Goal: Check status: Check status

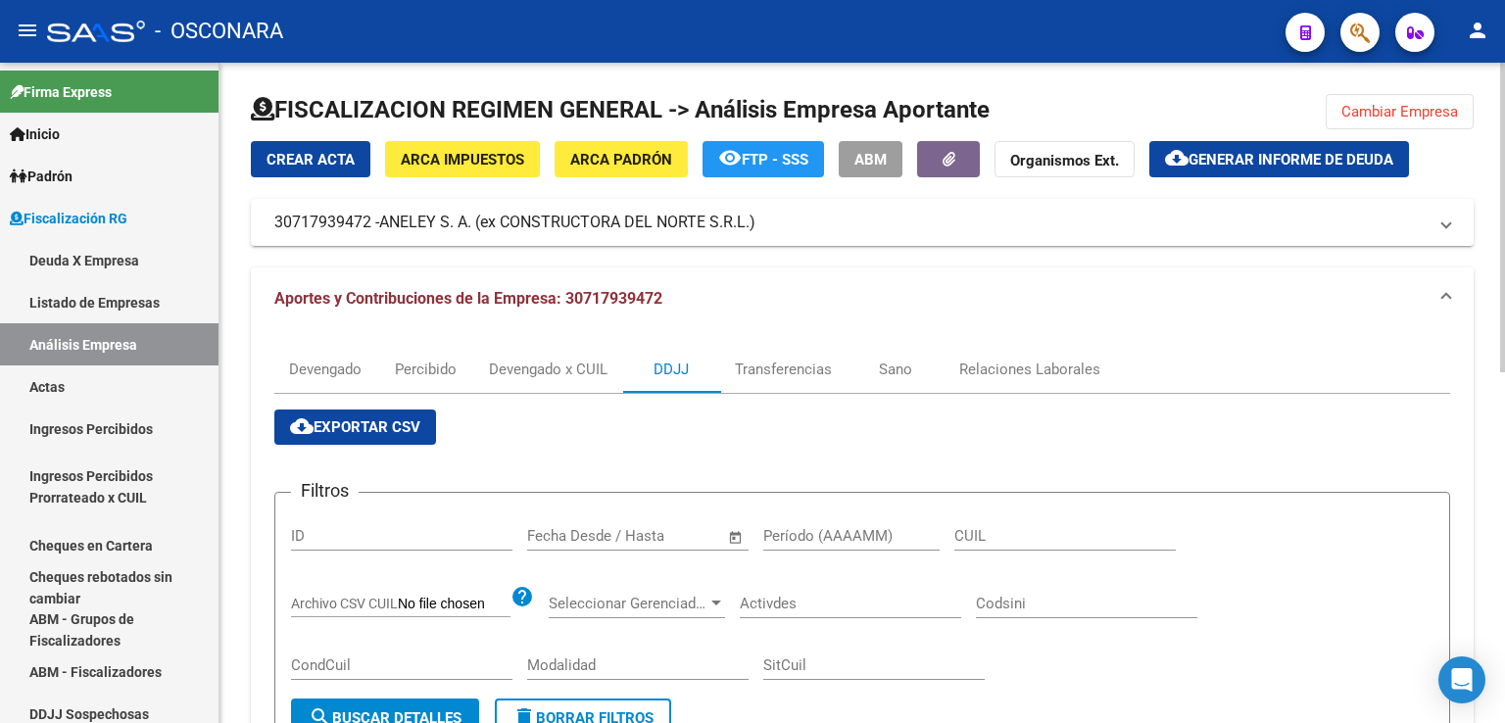
click at [1360, 115] on span "Cambiar Empresa" at bounding box center [1400, 112] width 117 height 18
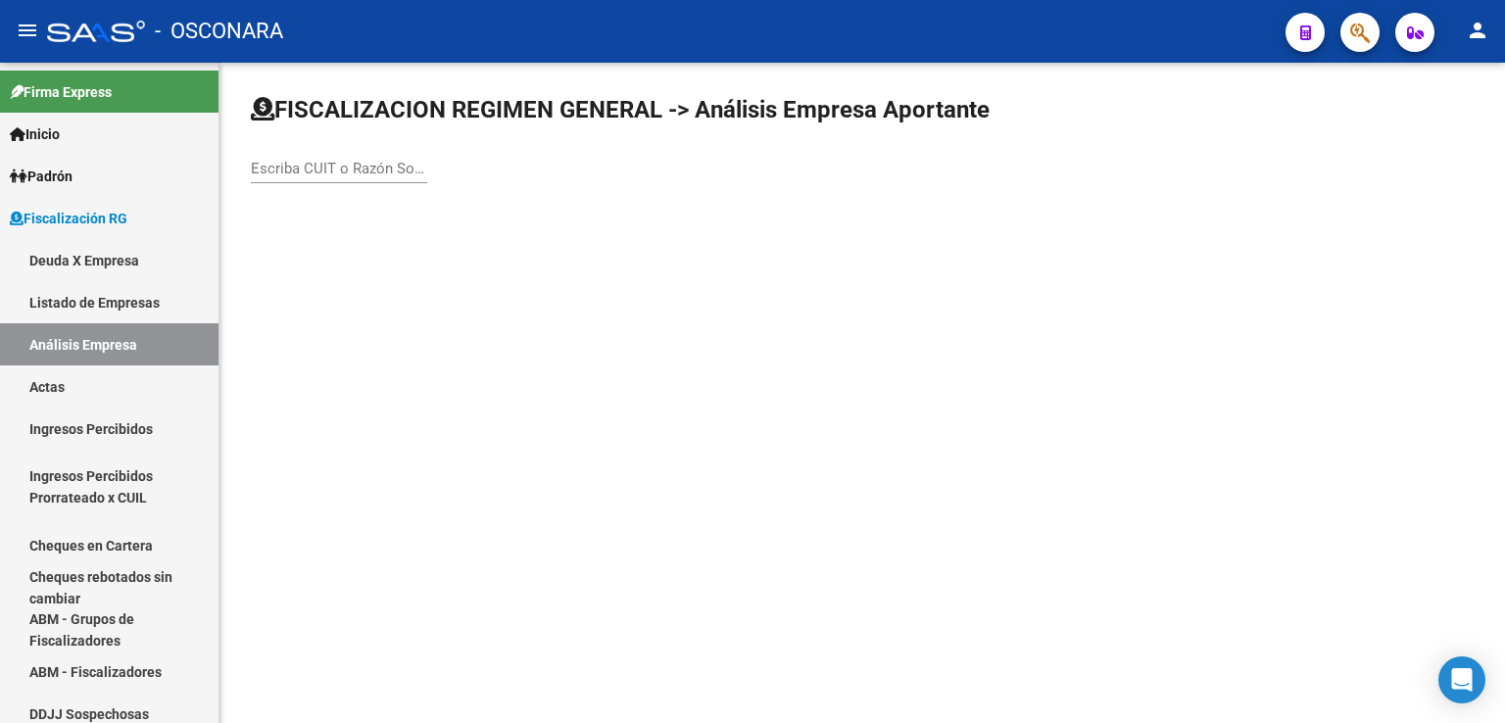
click at [380, 171] on input "Escriba CUIT o Razón Social para buscar" at bounding box center [339, 169] width 176 height 18
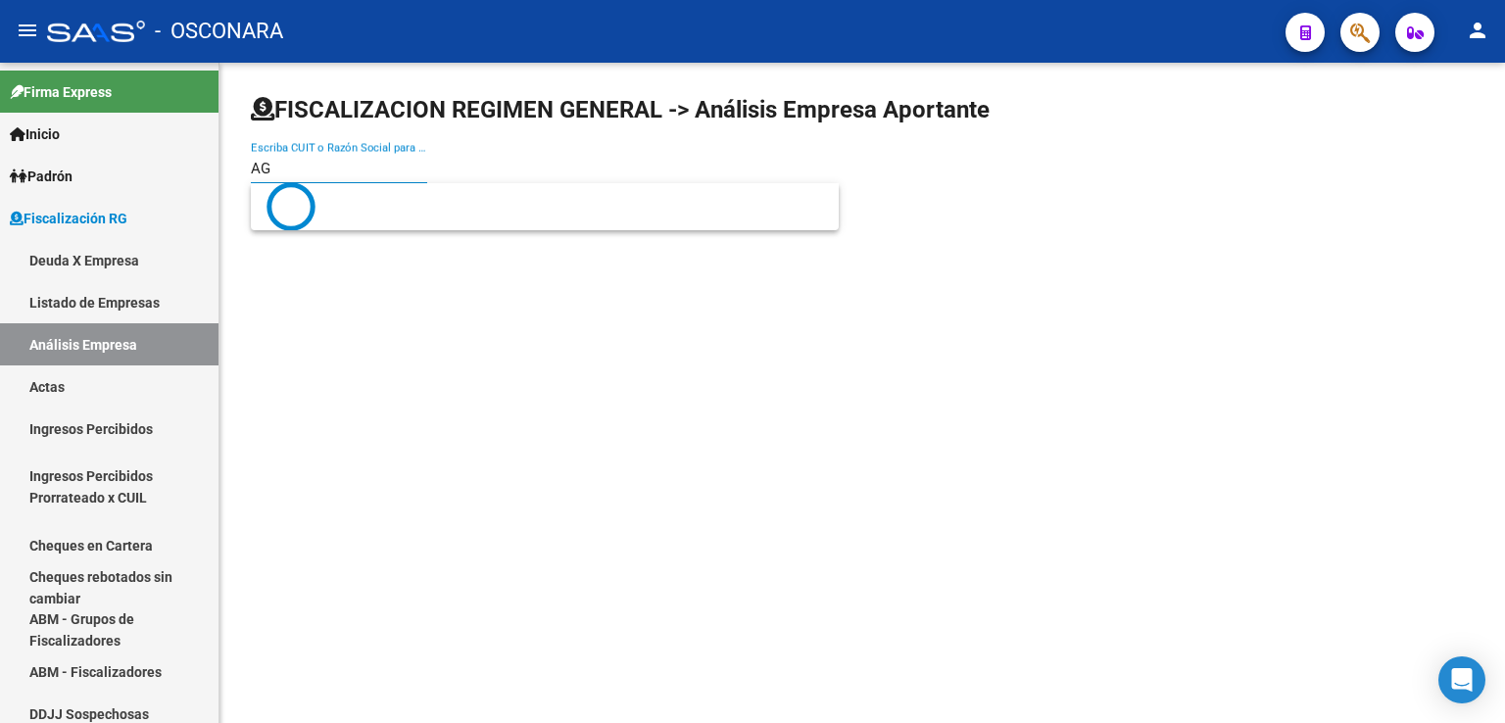
type input "A"
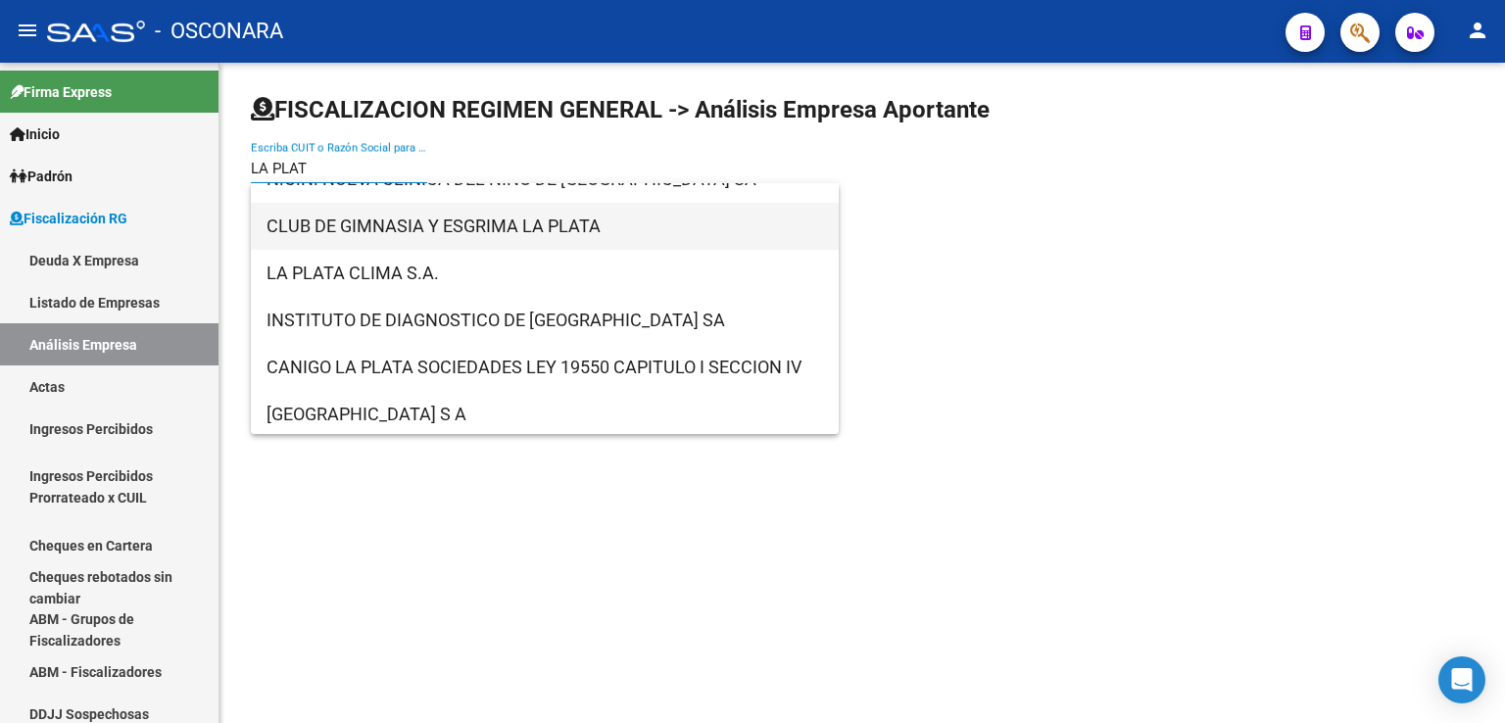
scroll to position [784, 0]
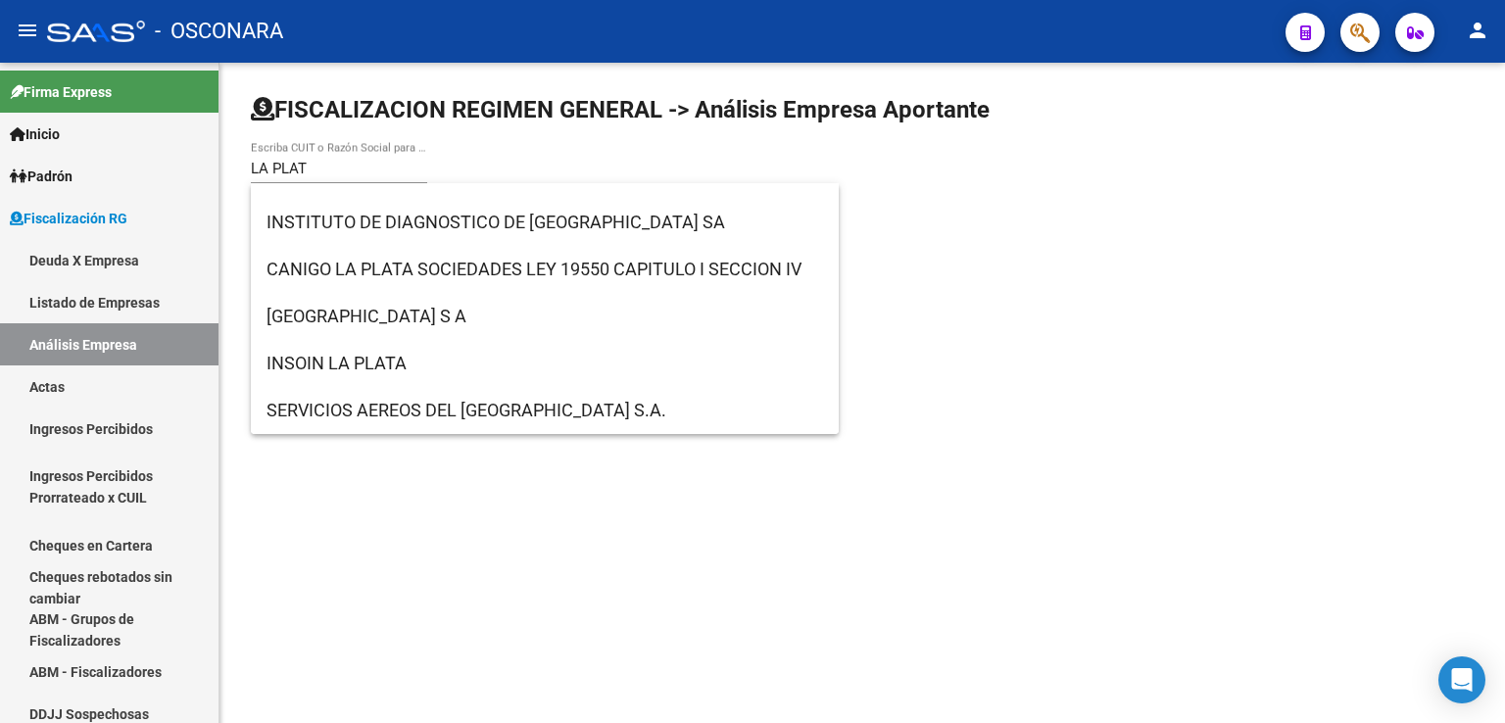
click at [1050, 433] on mat-sidenav-content "FISCALIZACION REGIMEN GENERAL -> Análisis Empresa Aportante LA PLAT Escriba CUI…" at bounding box center [863, 393] width 1286 height 661
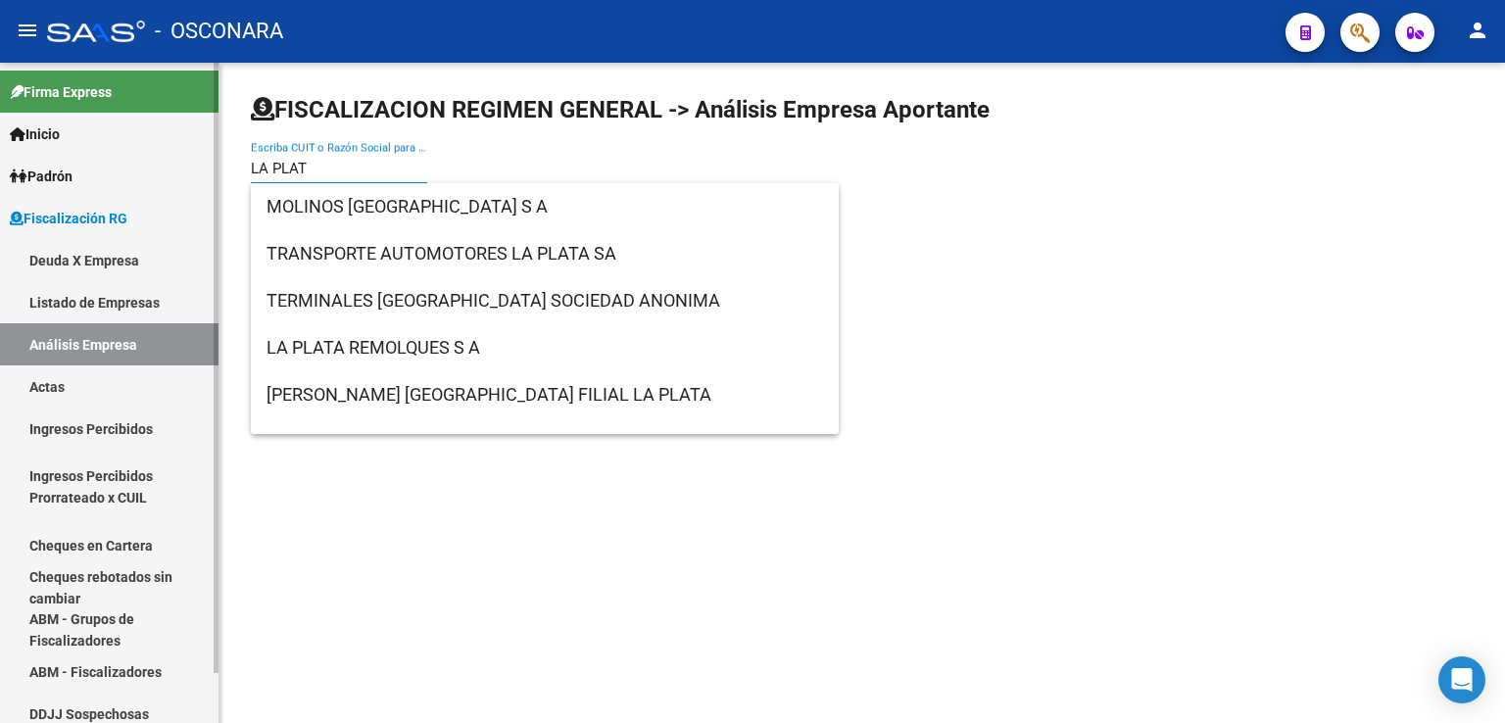
drag, startPoint x: 359, startPoint y: 166, endPoint x: 129, endPoint y: 147, distance: 230.1
click at [129, 147] on mat-sidenav-container "Firma Express Inicio Calendario SSS Instructivos Contacto OS Padrón Afiliados E…" at bounding box center [752, 393] width 1505 height 661
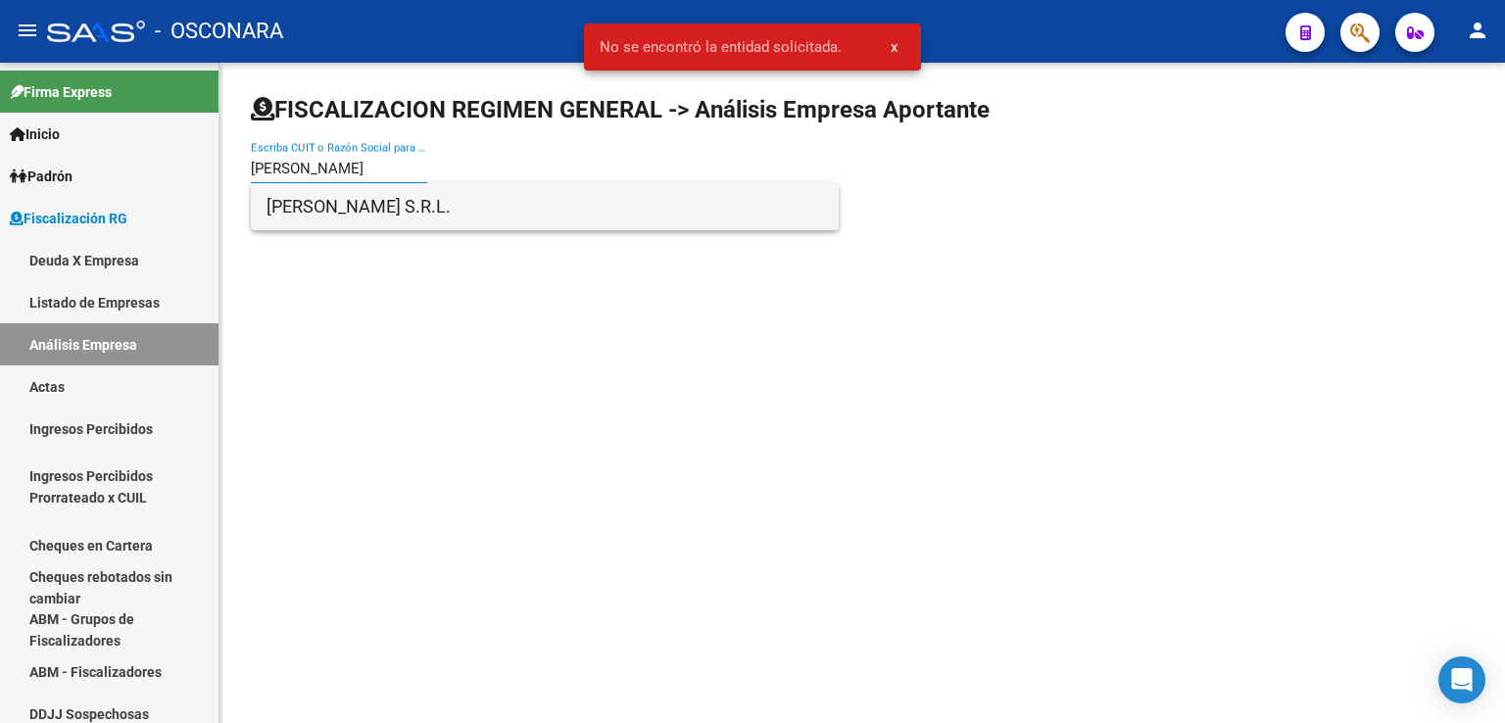
type input "[PERSON_NAME]"
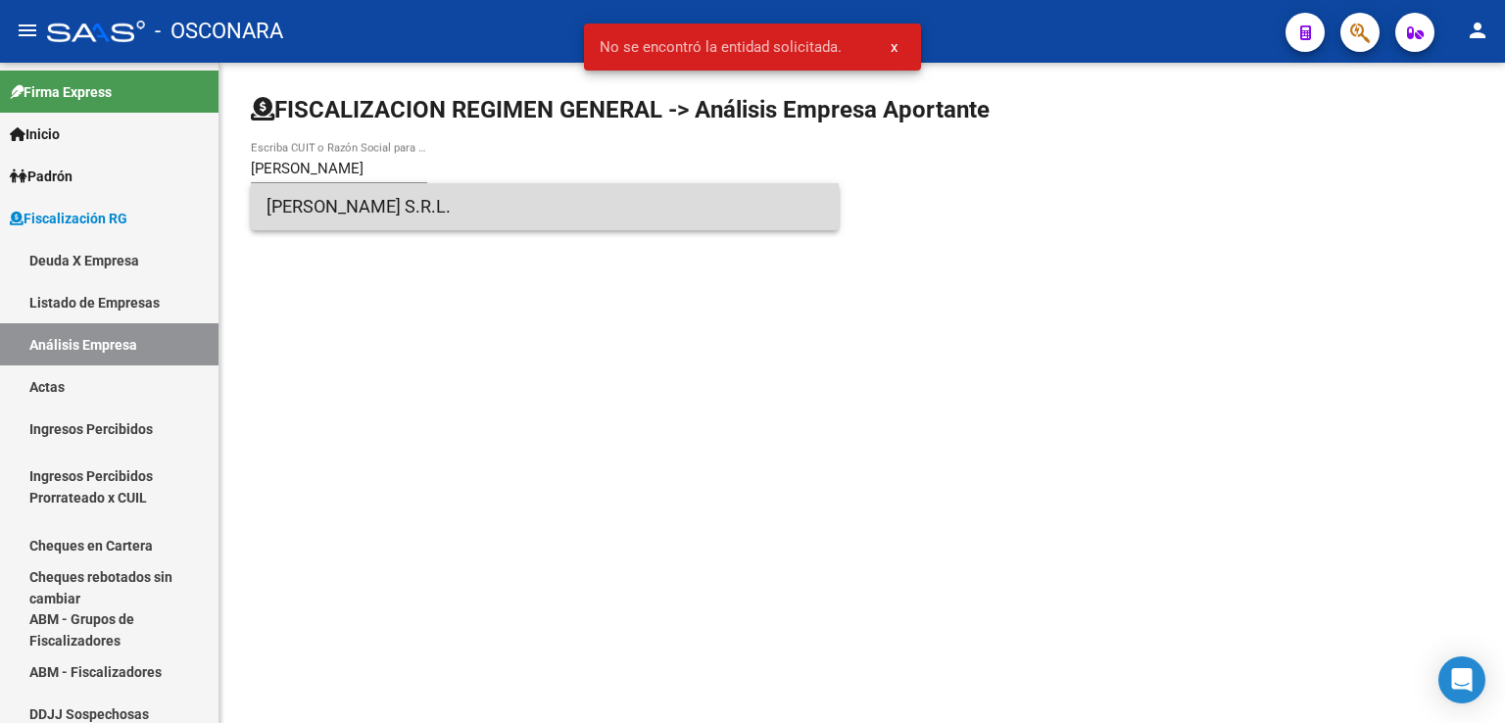
drag, startPoint x: 290, startPoint y: 206, endPoint x: 608, endPoint y: 18, distance: 369.1
click at [290, 206] on span "[PERSON_NAME] S.R.L." at bounding box center [545, 206] width 557 height 47
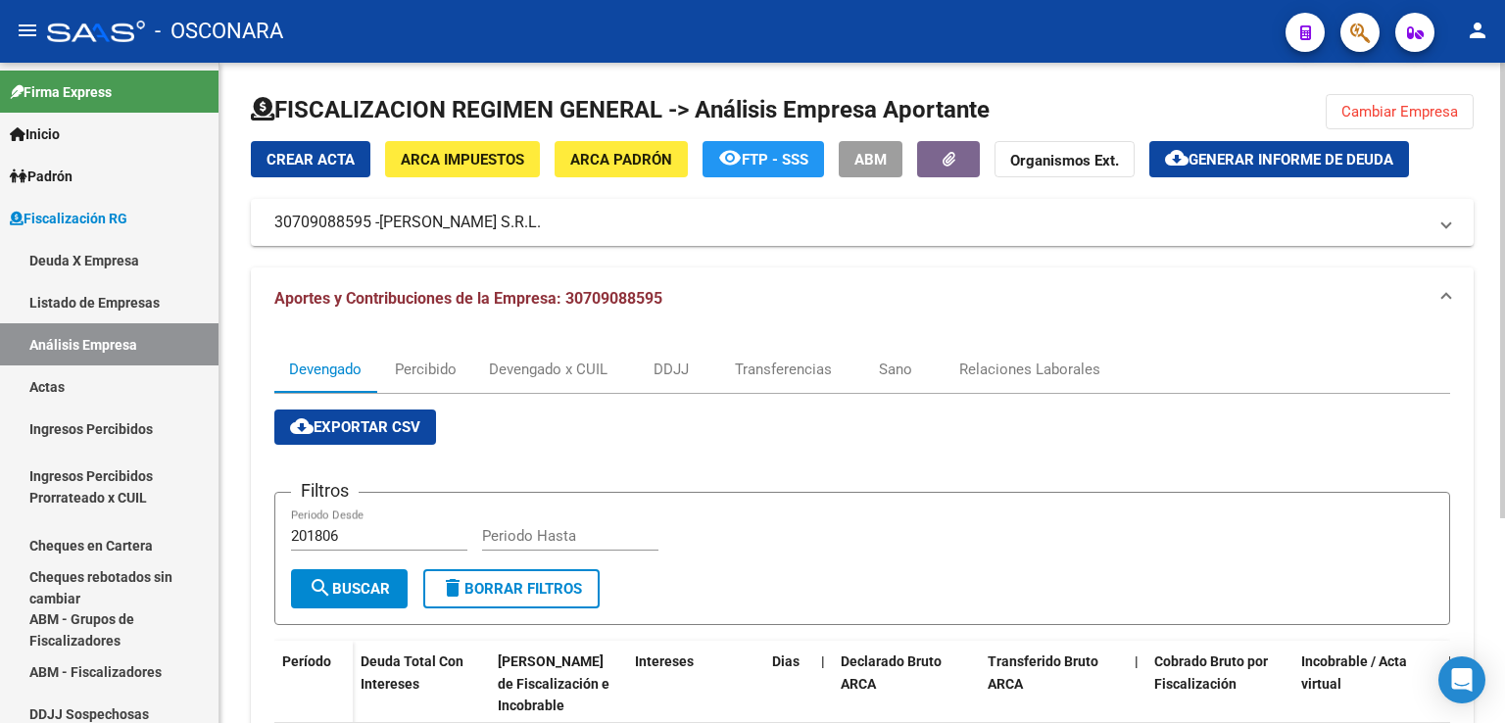
click at [630, 166] on span "ARCA Padrón" at bounding box center [621, 160] width 102 height 18
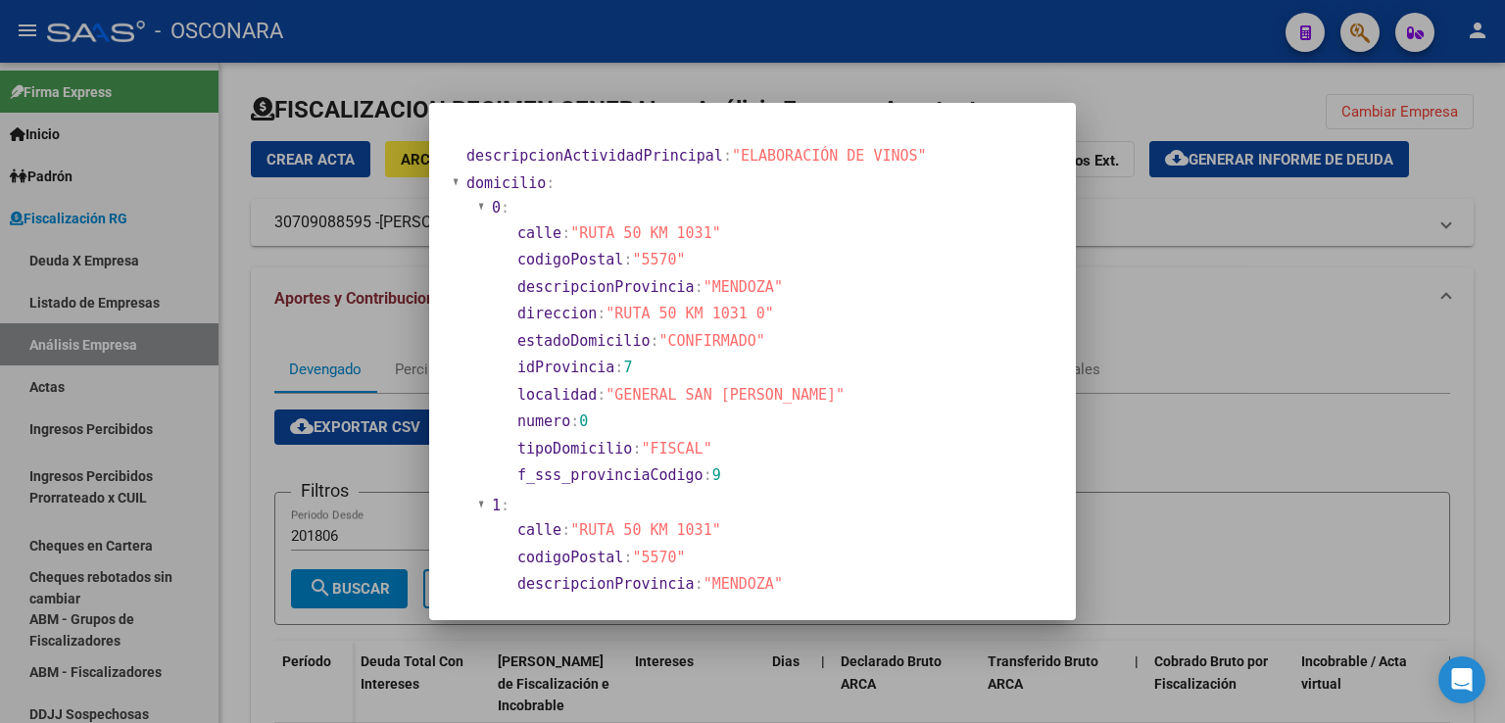
click at [1178, 349] on div at bounding box center [752, 361] width 1505 height 723
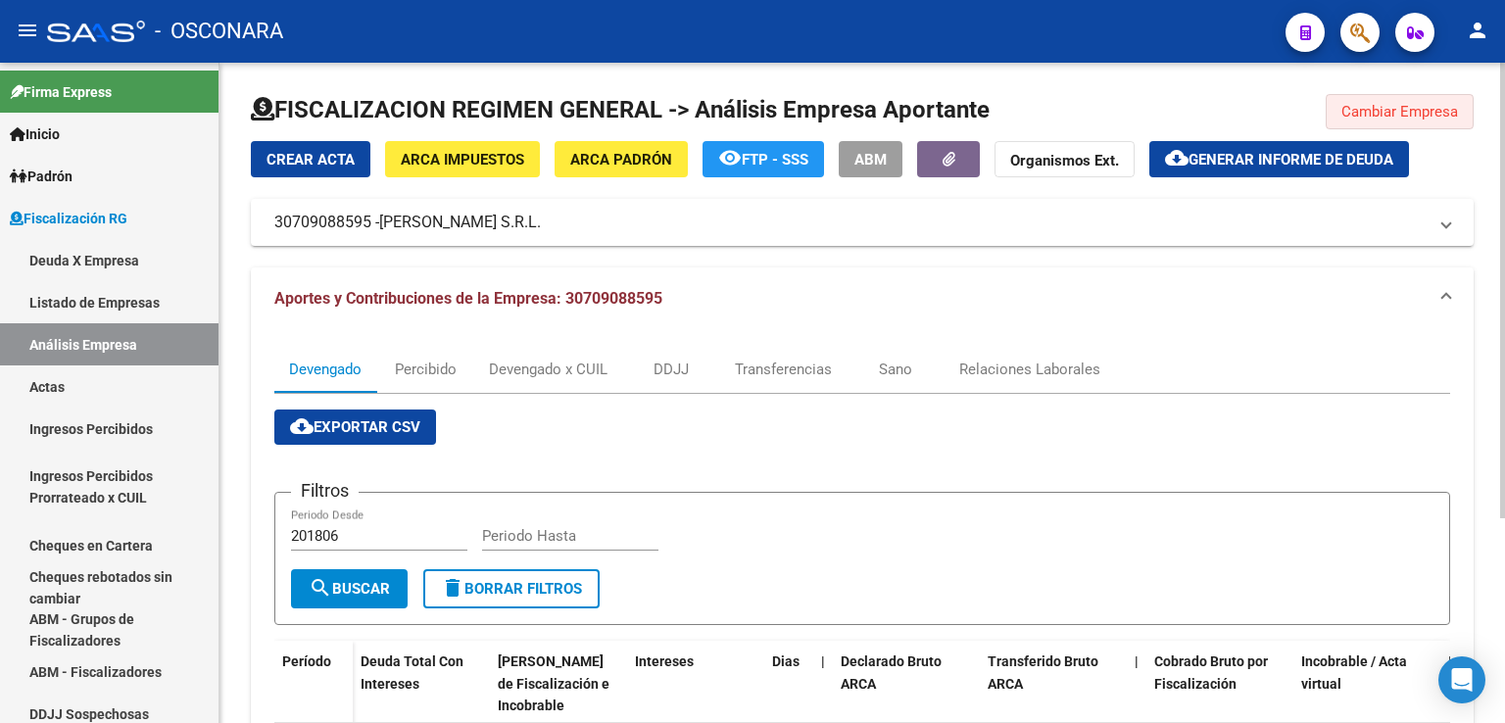
click at [1427, 107] on button "Cambiar Empresa" at bounding box center [1400, 111] width 148 height 35
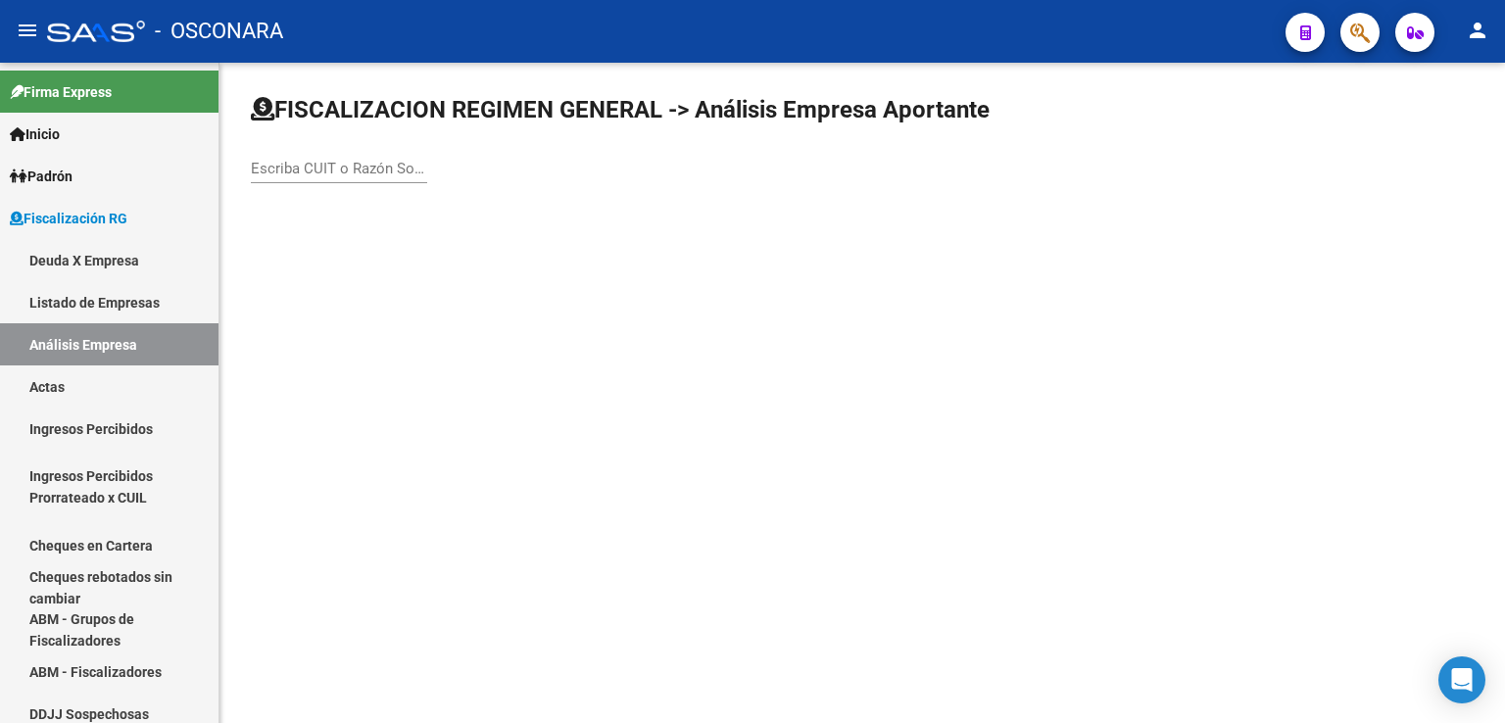
click at [324, 169] on input "Escriba CUIT o Razón Social para buscar" at bounding box center [339, 169] width 176 height 18
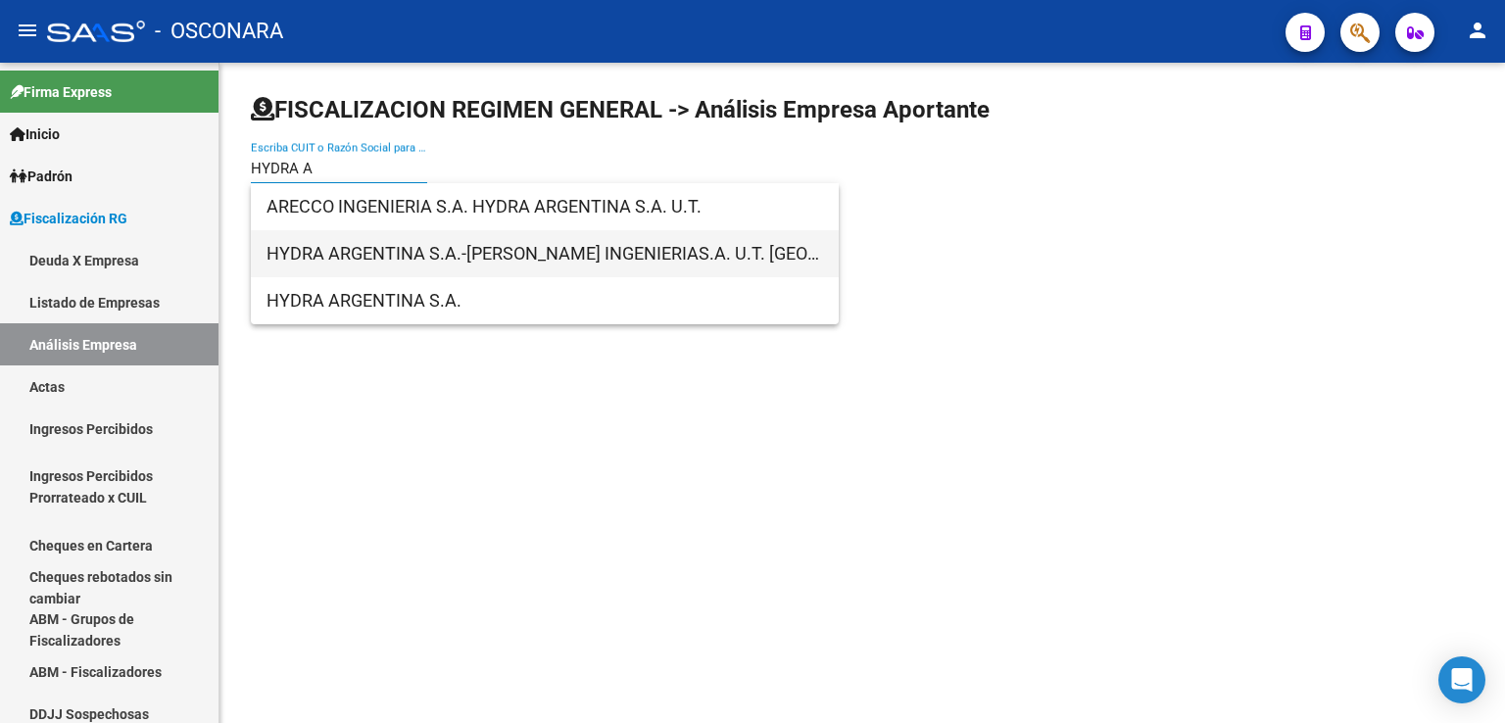
type input "HYDRA A"
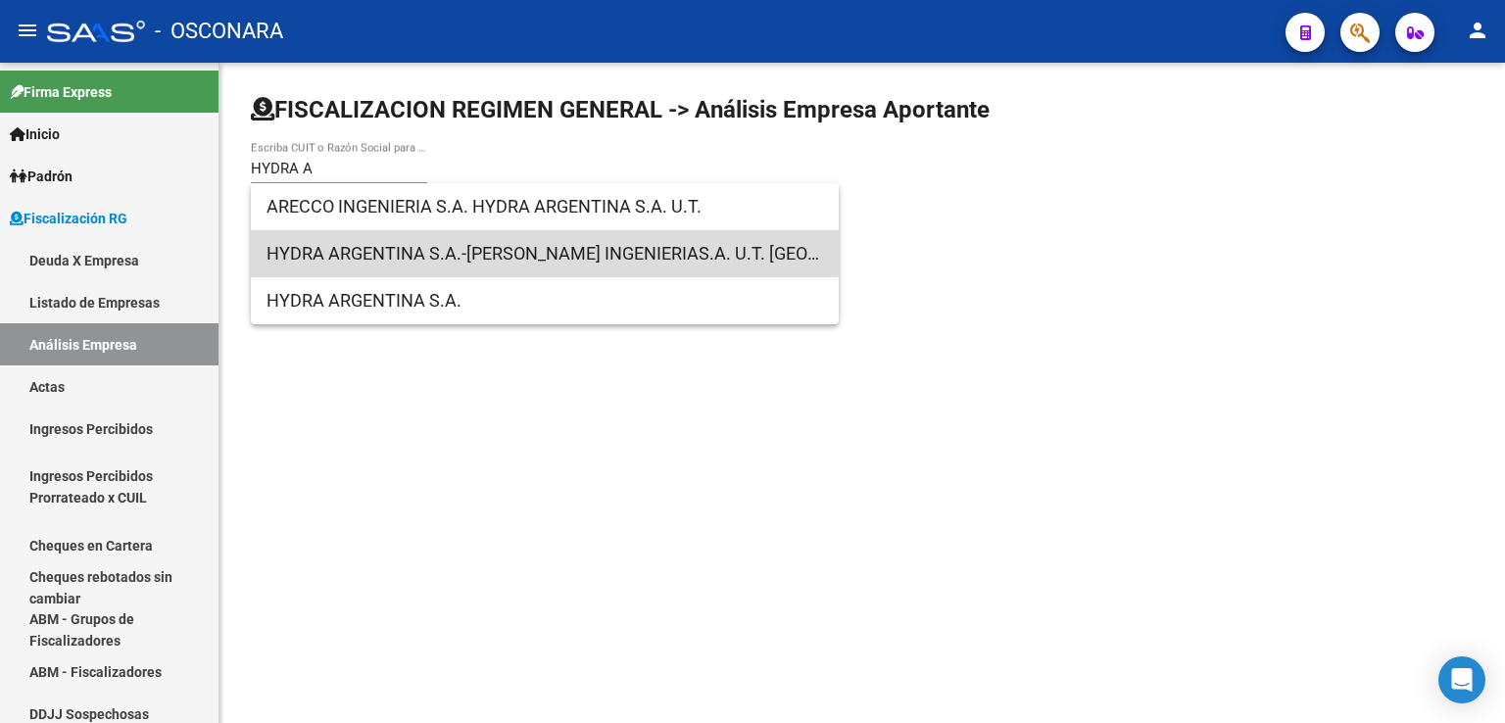
click at [470, 246] on span "HYDRA ARGENTINA S.A.-[PERSON_NAME] INGENIERIAS.A. U.T. [GEOGRAPHIC_DATA]" at bounding box center [545, 253] width 557 height 47
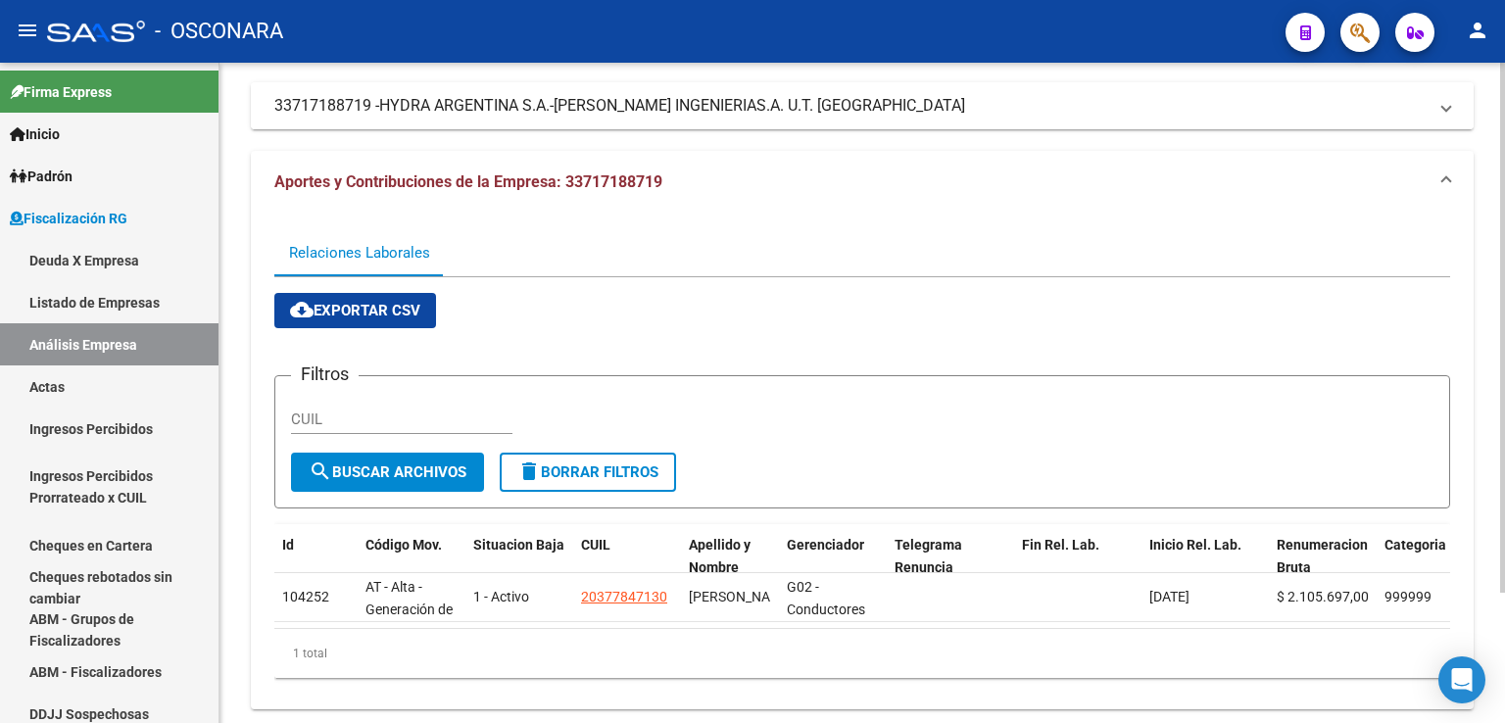
scroll to position [0, 0]
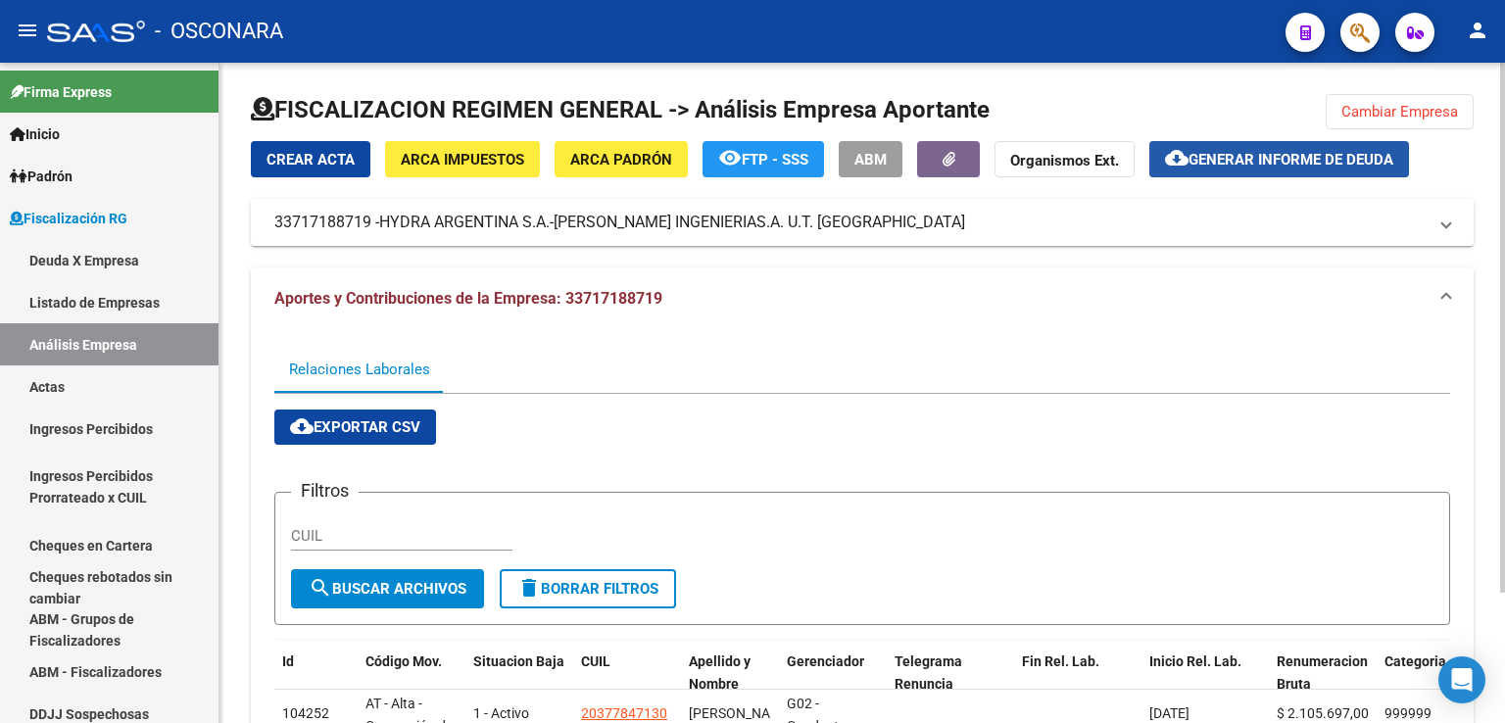
click at [1305, 154] on span "Generar informe de deuda" at bounding box center [1291, 160] width 205 height 18
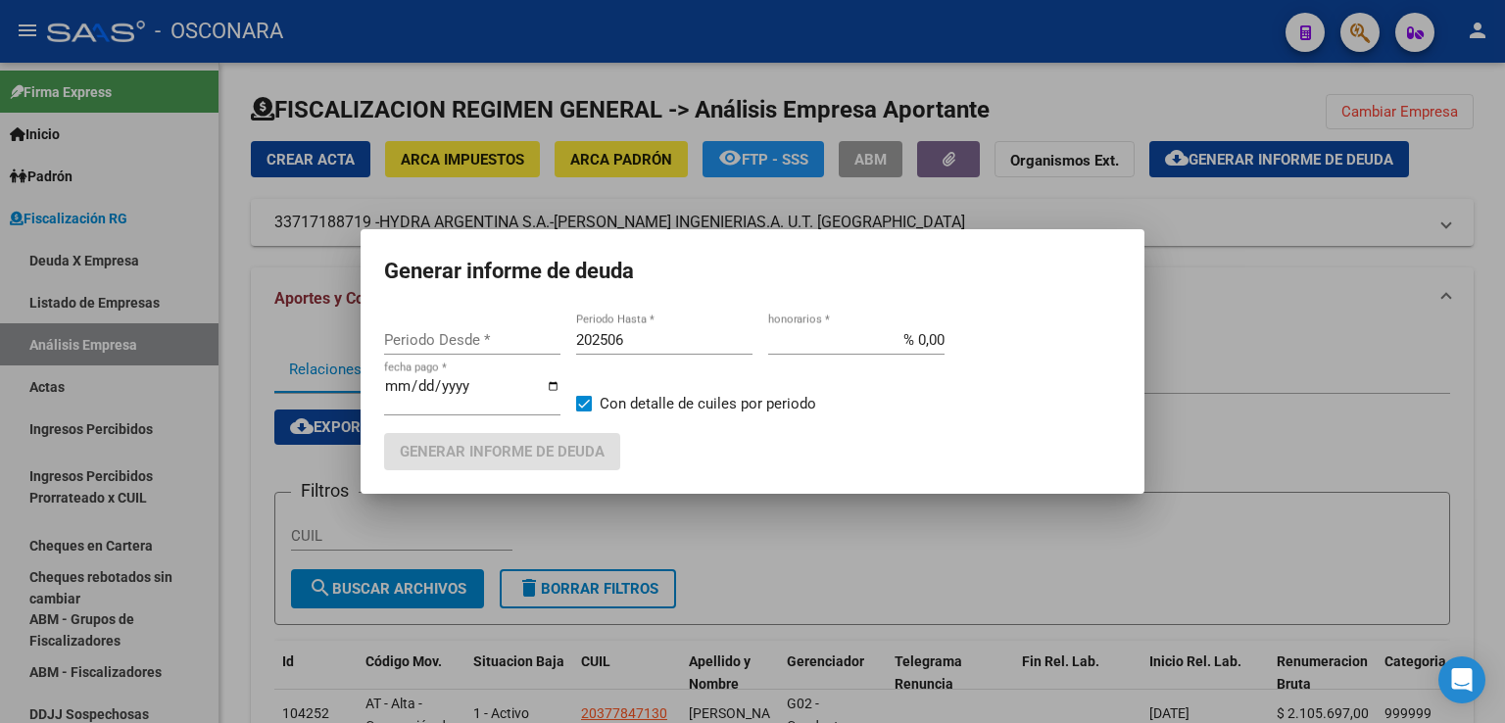
type input "201806"
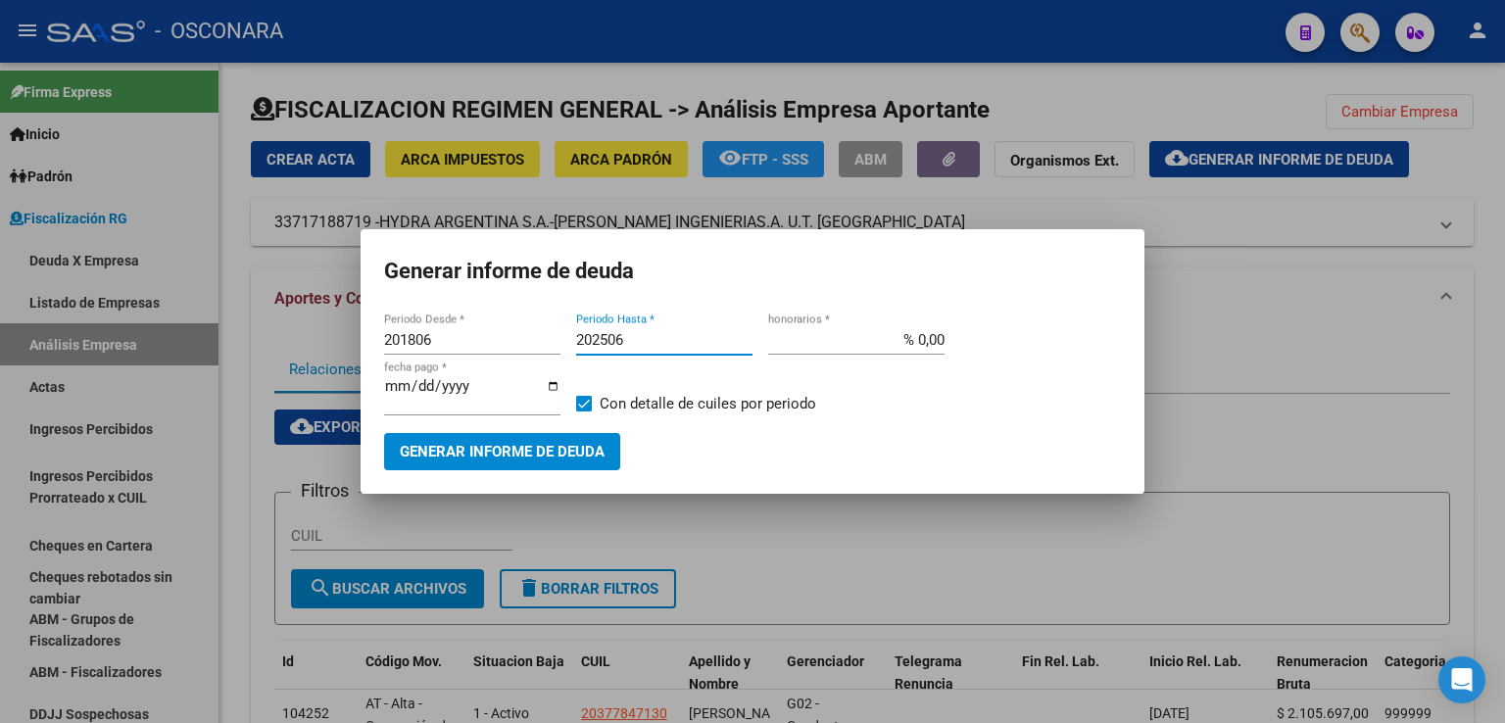
click at [655, 348] on input "202506" at bounding box center [664, 340] width 176 height 18
type input "202508"
click at [547, 444] on span "Generar informe de deuda" at bounding box center [502, 453] width 205 height 18
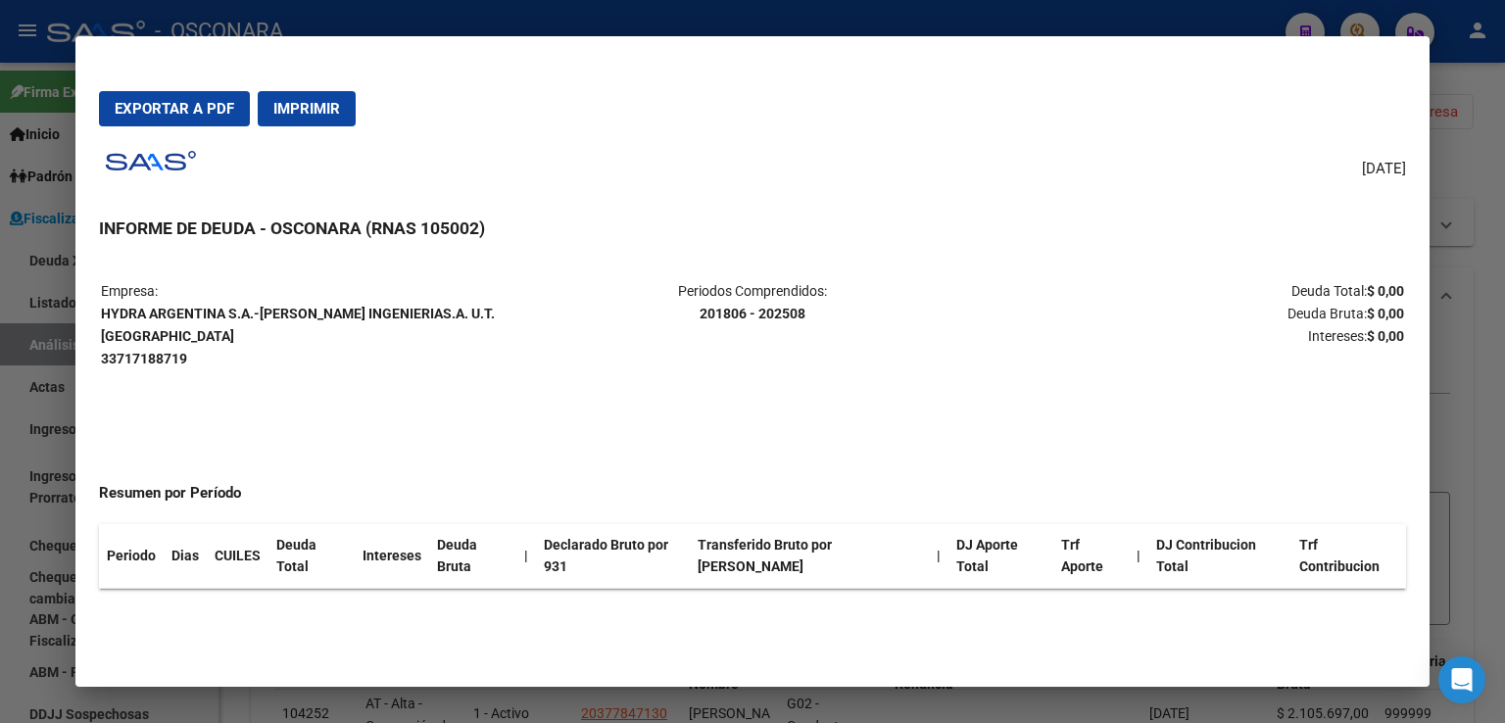
drag, startPoint x: 891, startPoint y: 224, endPoint x: 1479, endPoint y: 227, distance: 588.1
click at [1479, 227] on div at bounding box center [752, 361] width 1505 height 723
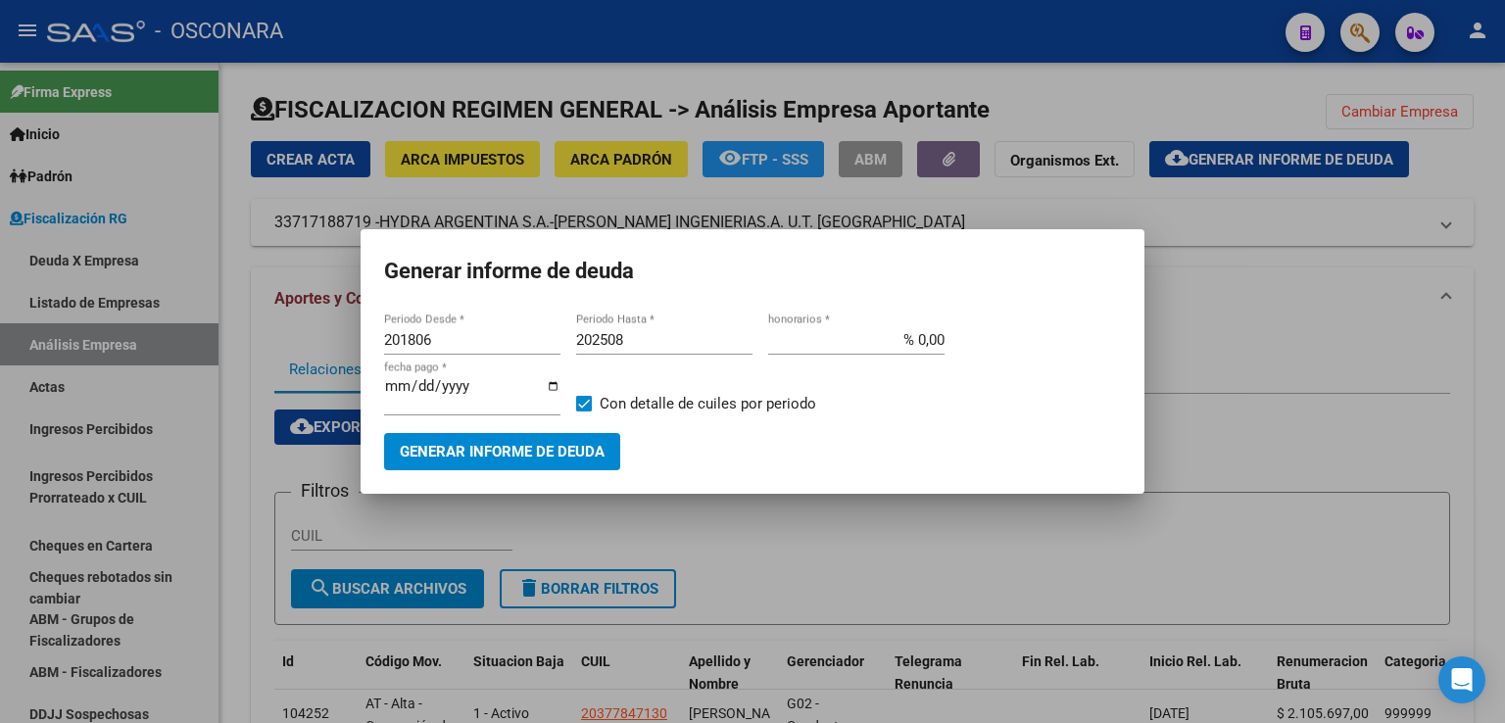
click at [1243, 291] on div at bounding box center [752, 361] width 1505 height 723
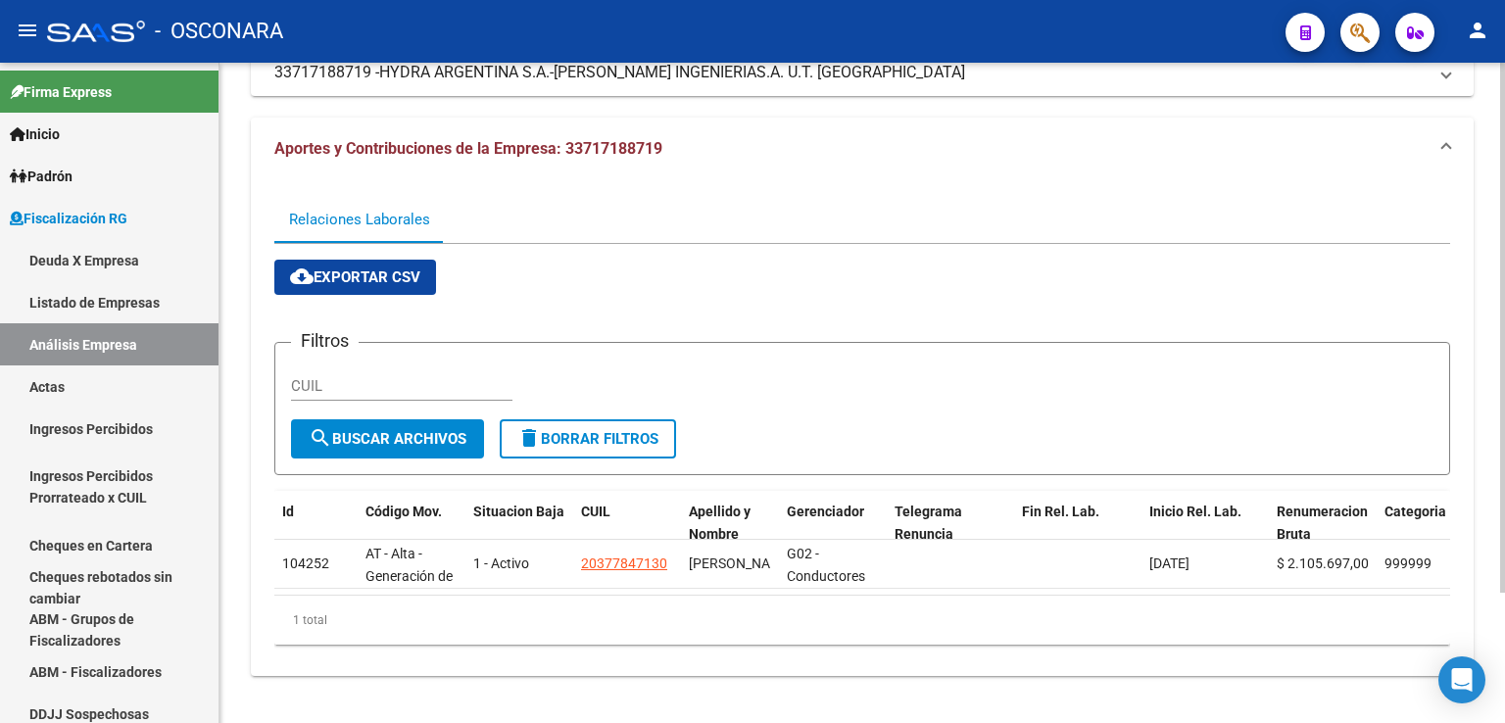
scroll to position [163, 0]
